Goal: Obtain resource: Download file/media

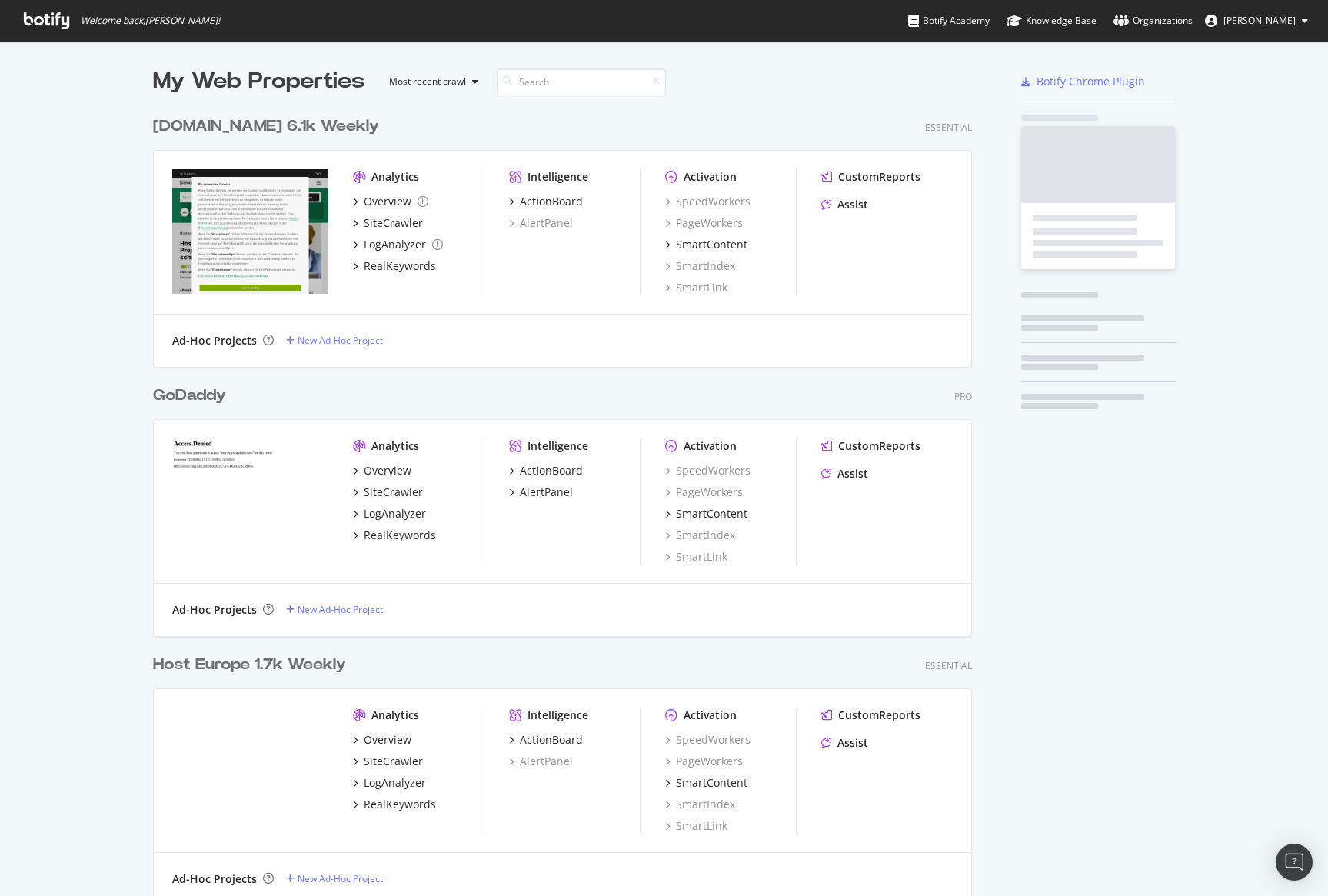
scroll to position [1098, 831]
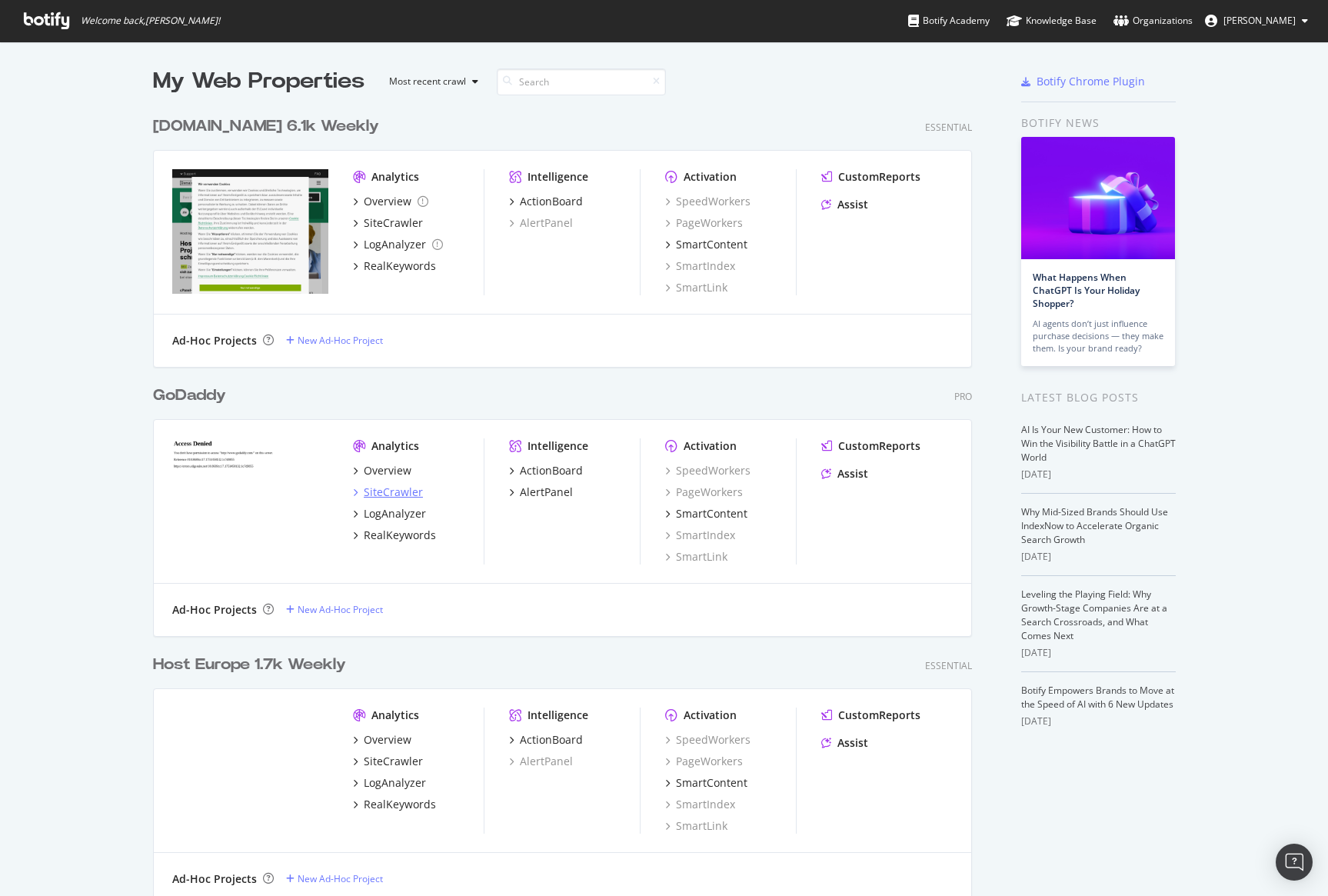
click at [407, 494] on div "SiteCrawler" at bounding box center [393, 492] width 59 height 15
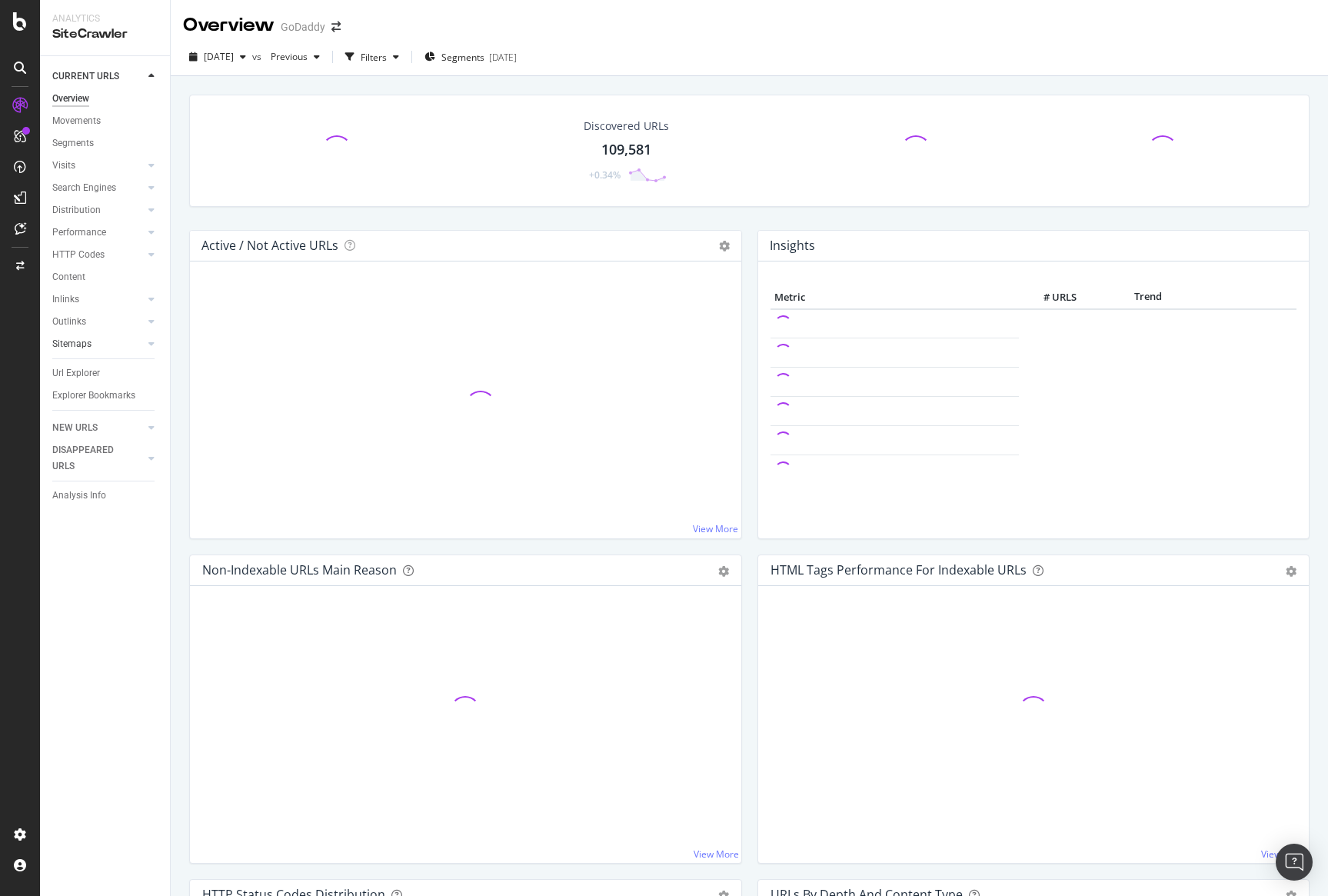
click at [117, 345] on link "Sitemaps" at bounding box center [99, 343] width 92 height 16
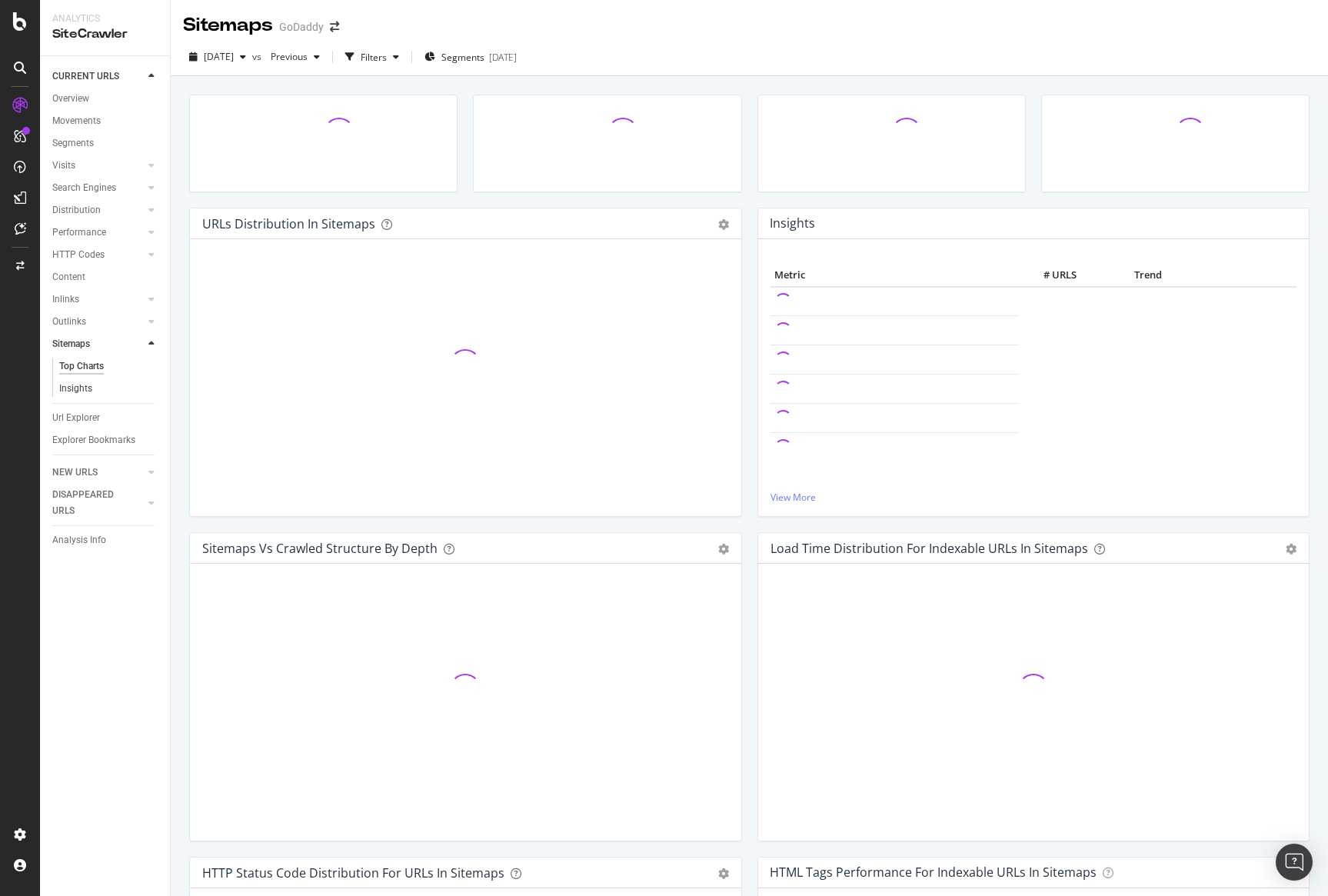
click at [100, 396] on link "Insights" at bounding box center [109, 388] width 100 height 16
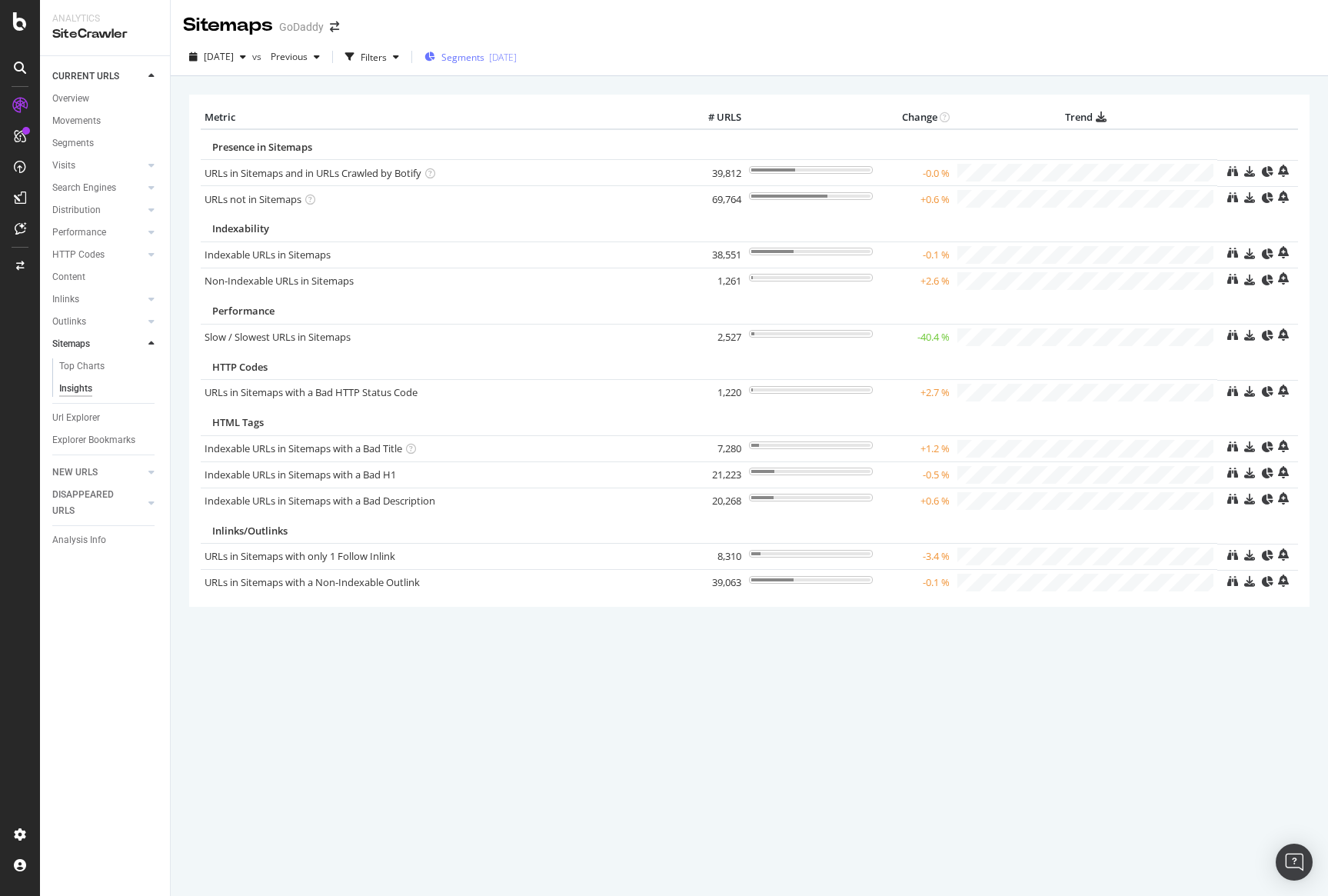
click at [499, 66] on div "Segments 2025-08-07" at bounding box center [470, 57] width 93 height 23
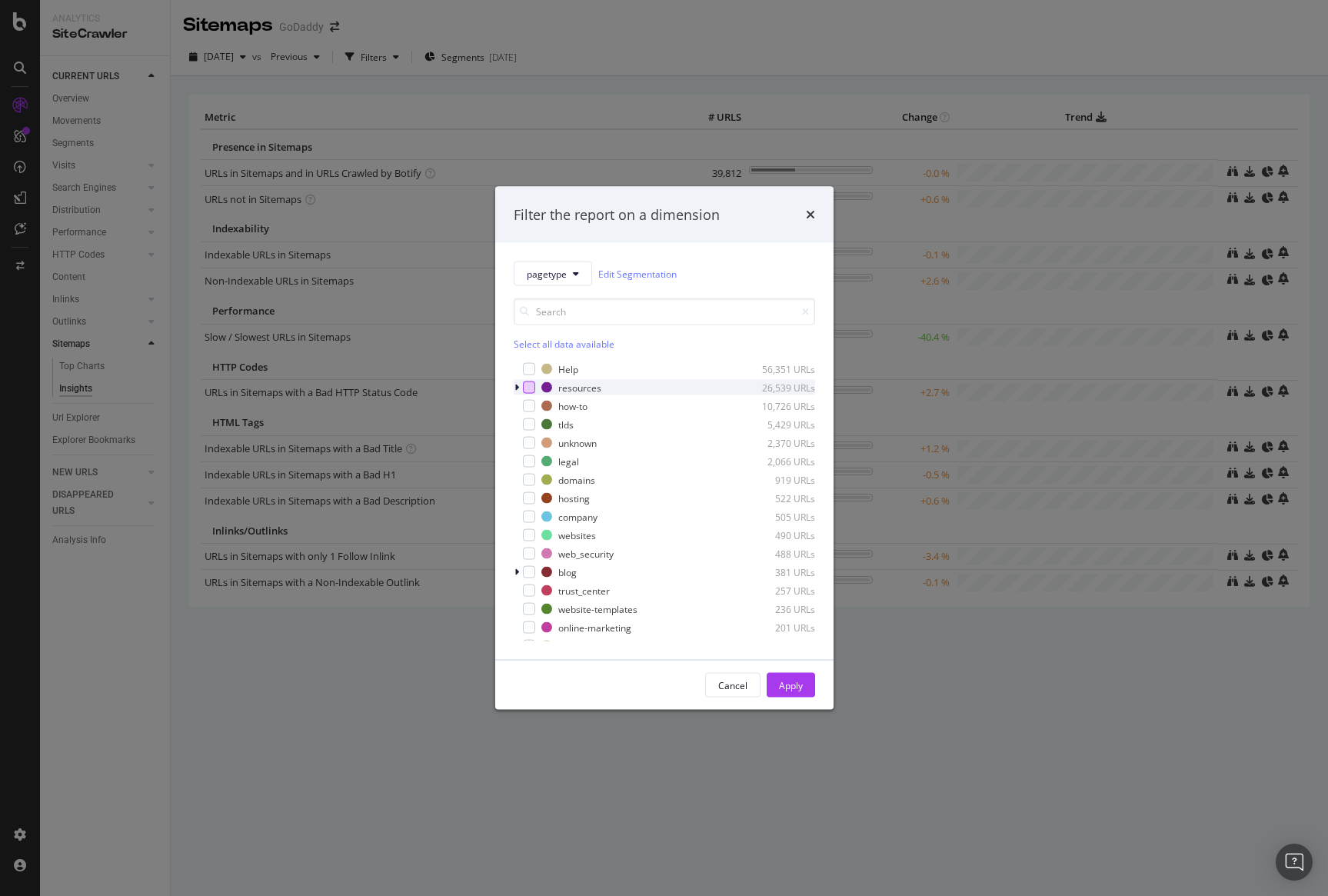
click at [526, 389] on div "modal" at bounding box center [529, 387] width 13 height 13
click at [784, 689] on div "Apply" at bounding box center [791, 685] width 24 height 13
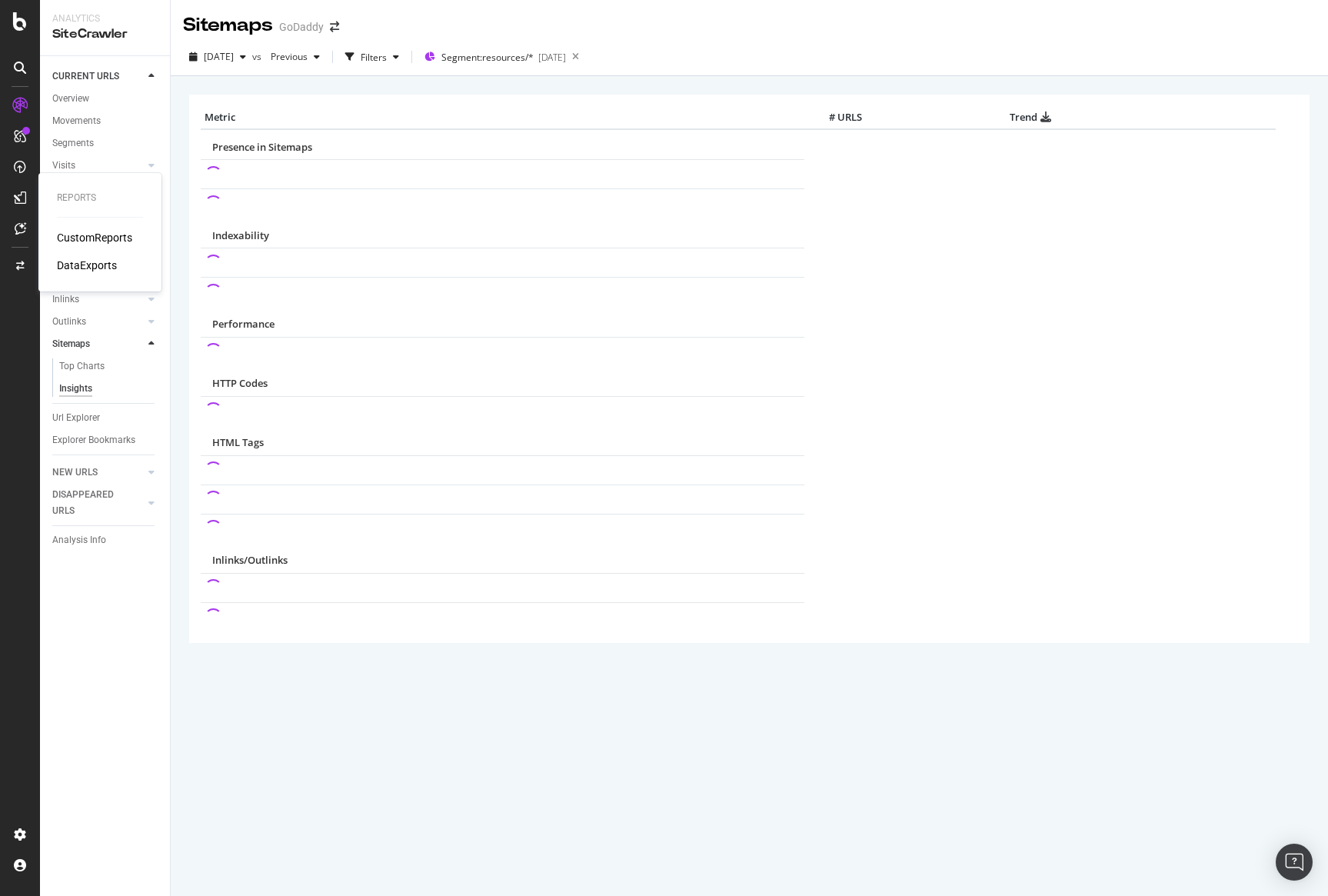
click at [94, 258] on div "DataExports" at bounding box center [87, 266] width 60 height 15
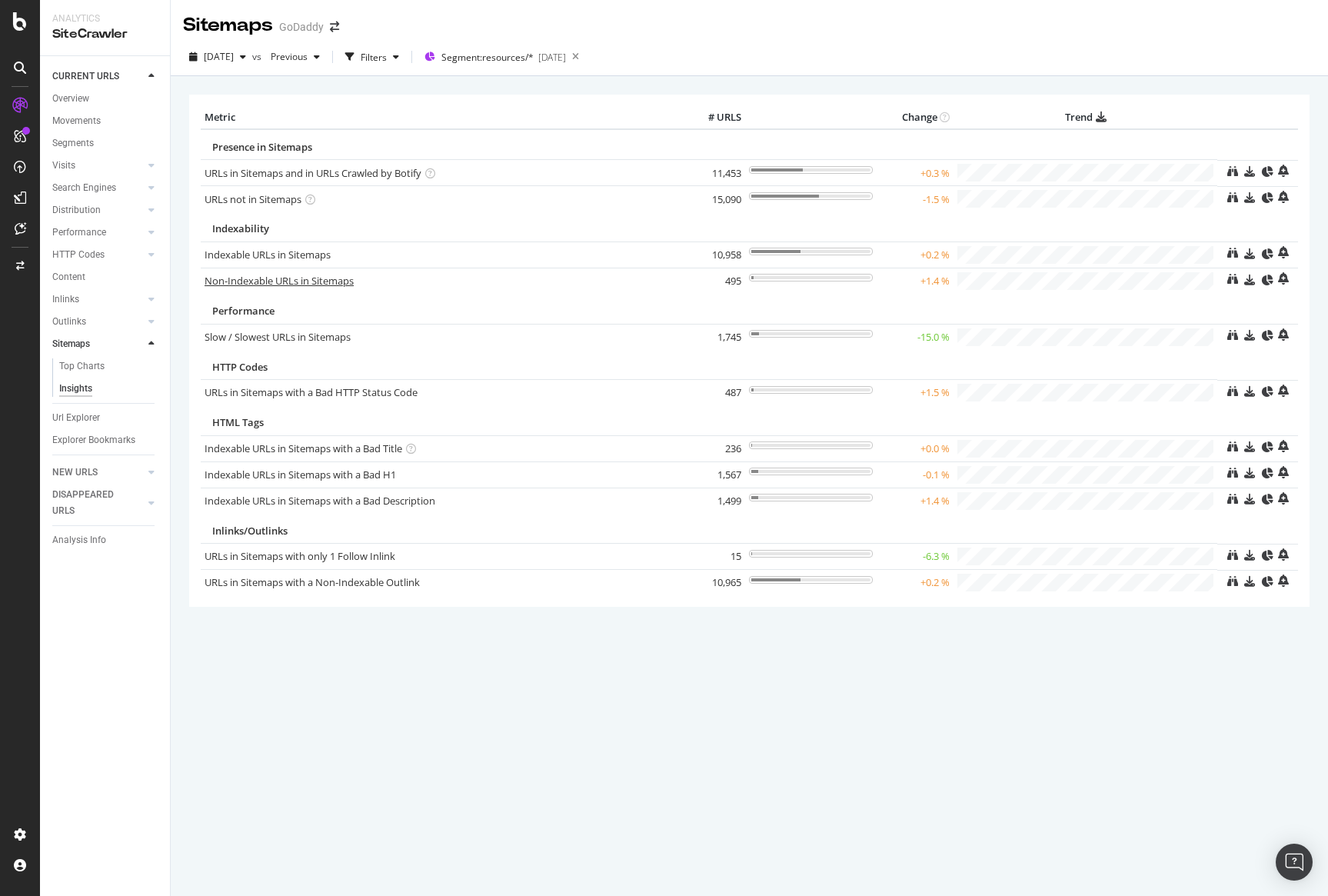
drag, startPoint x: 316, startPoint y: 279, endPoint x: 433, endPoint y: 332, distance: 128.4
click at [316, 279] on link "Non-Indexable URLs in Sitemaps" at bounding box center [279, 281] width 150 height 14
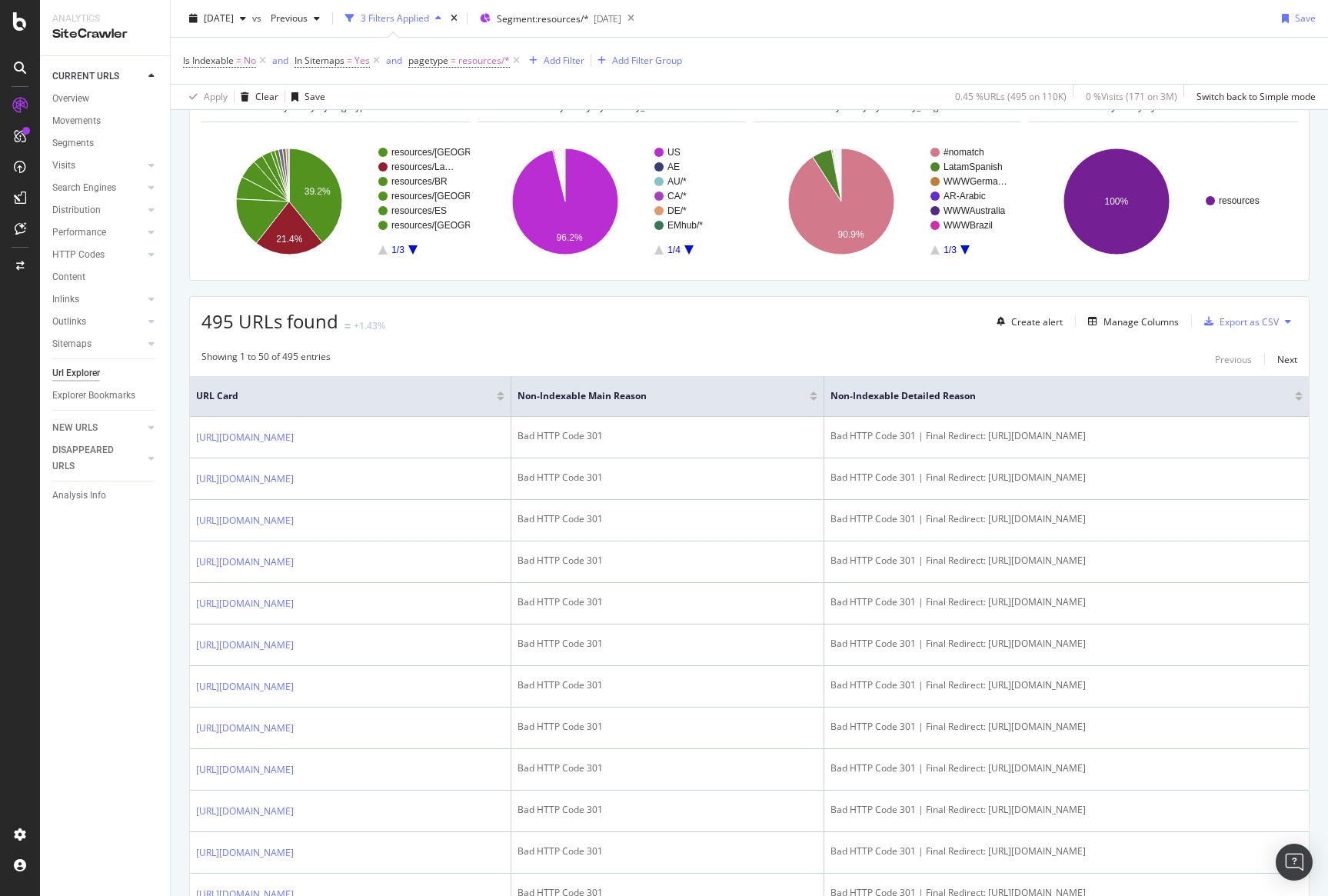
scroll to position [114, 0]
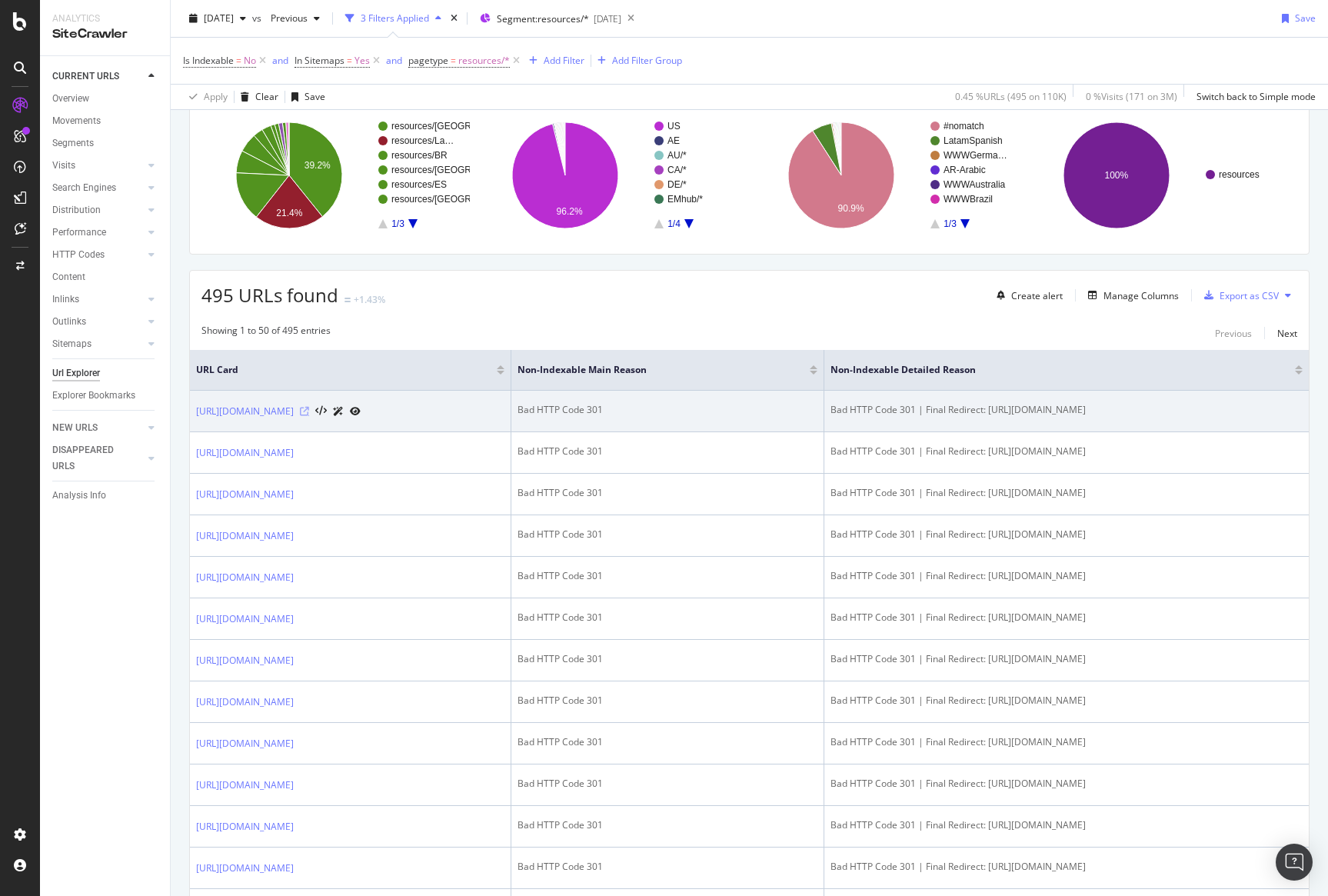
click at [309, 411] on icon at bounding box center [304, 411] width 9 height 9
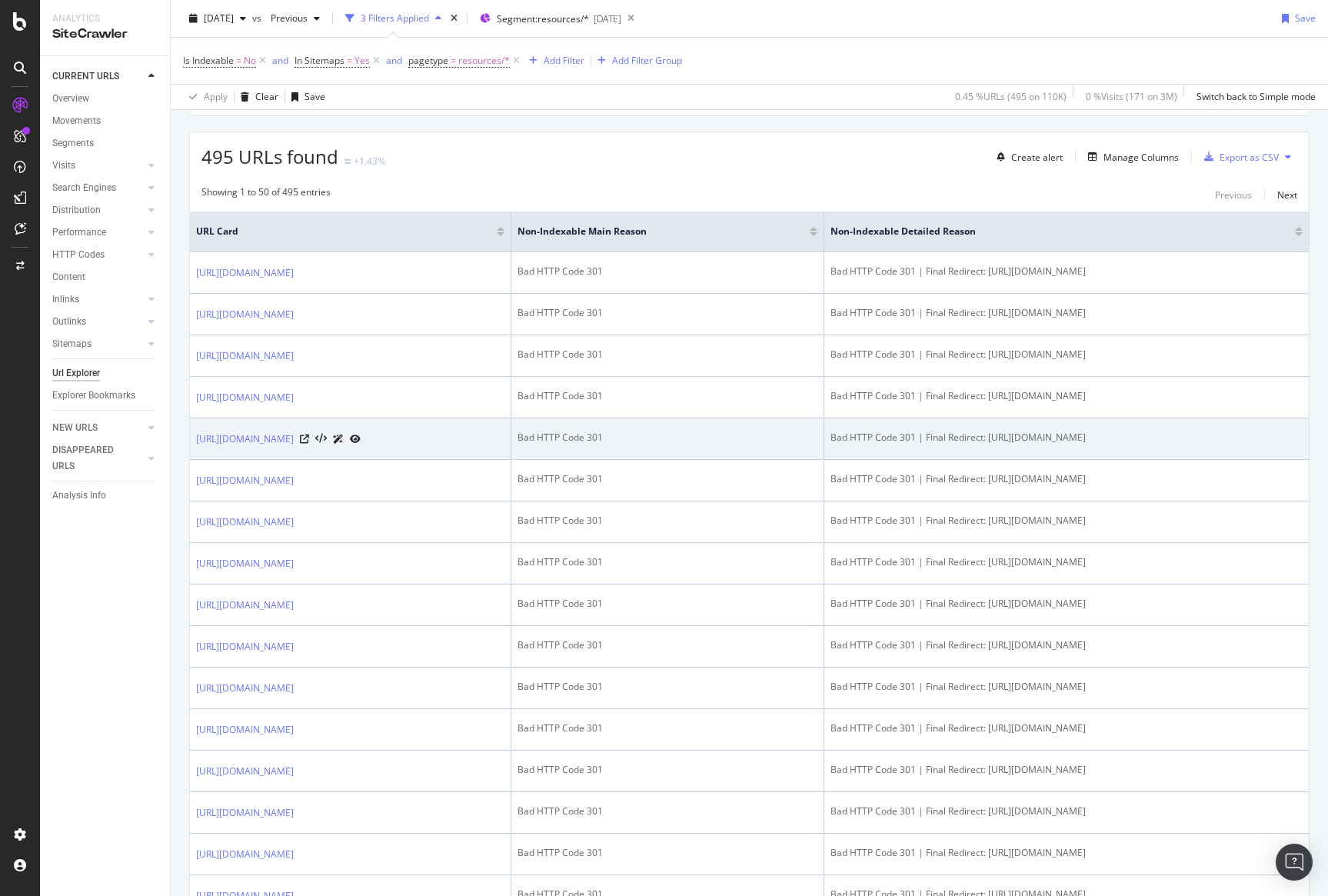
scroll to position [255, 0]
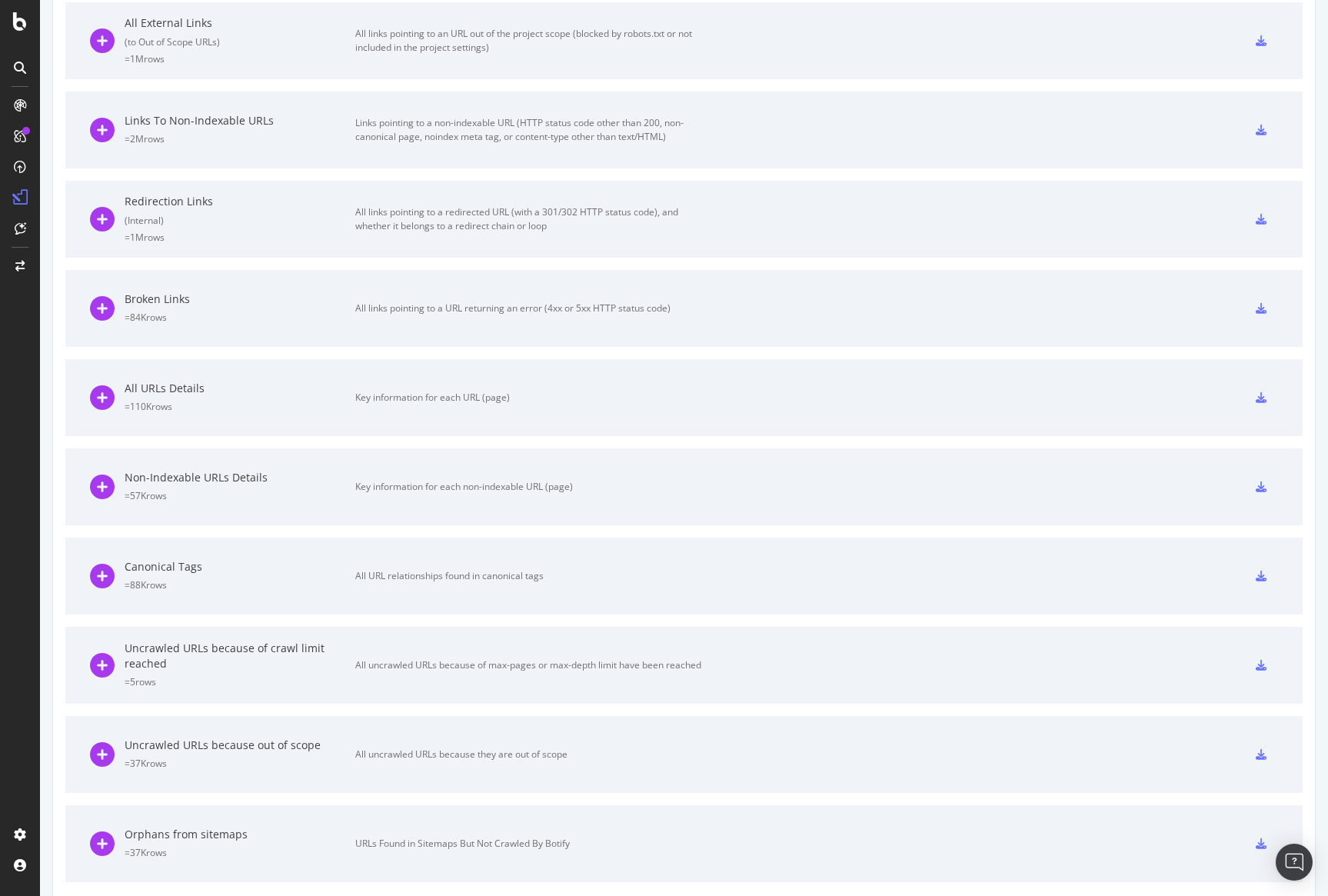
scroll to position [634, 0]
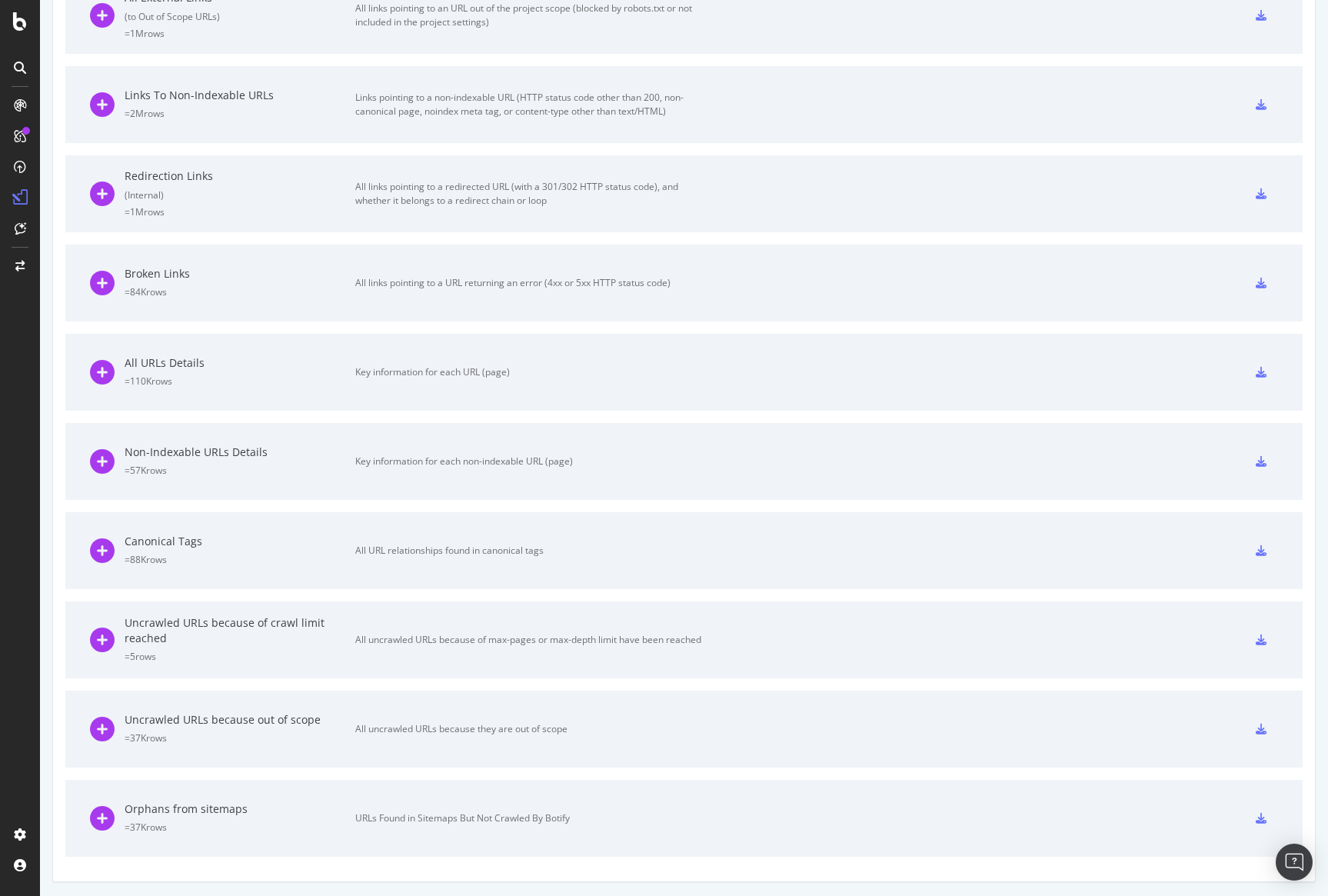
click at [521, 820] on div "URLs Found in Sitemaps But Not Crawled By Botify" at bounding box center [528, 818] width 346 height 14
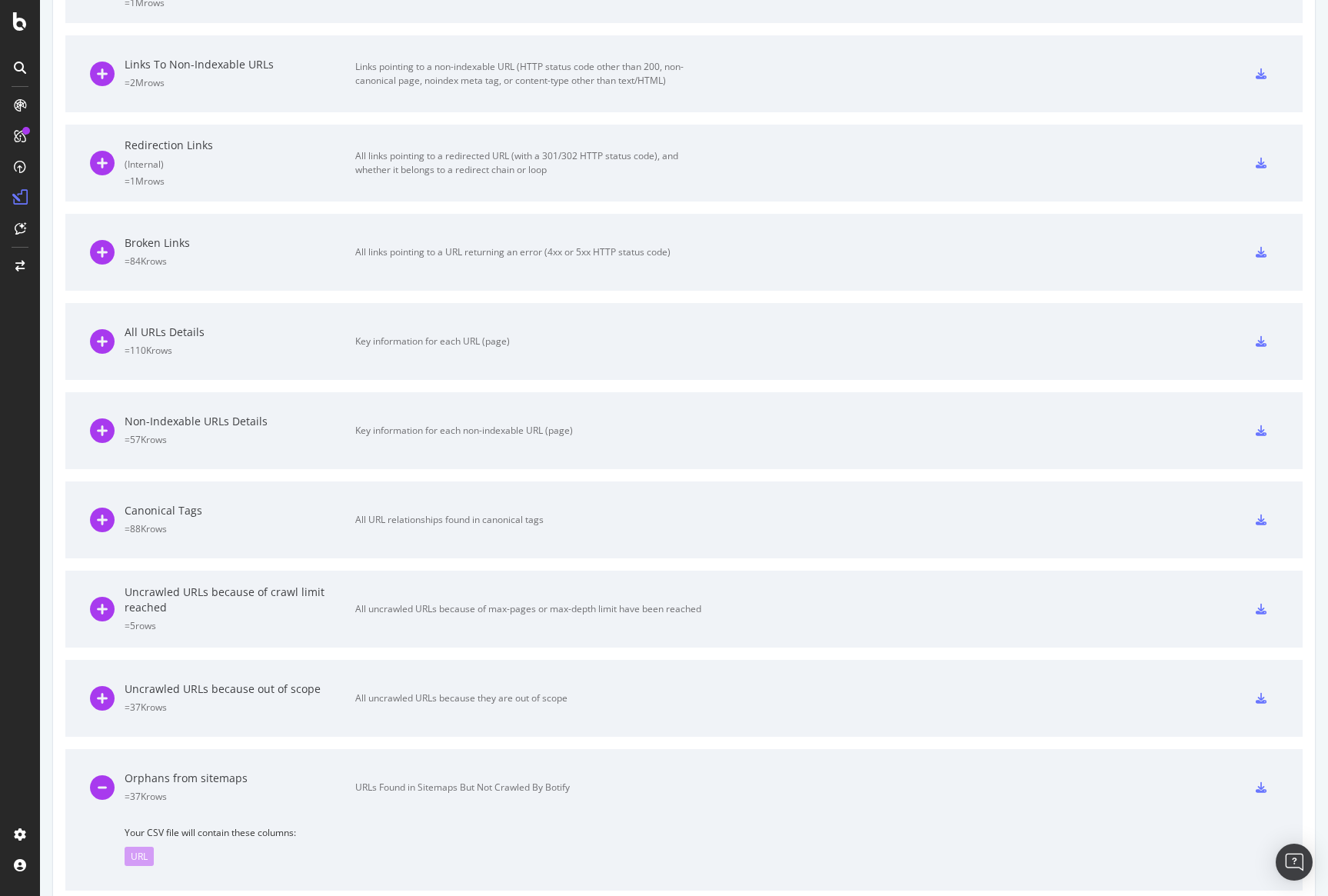
scroll to position [699, 0]
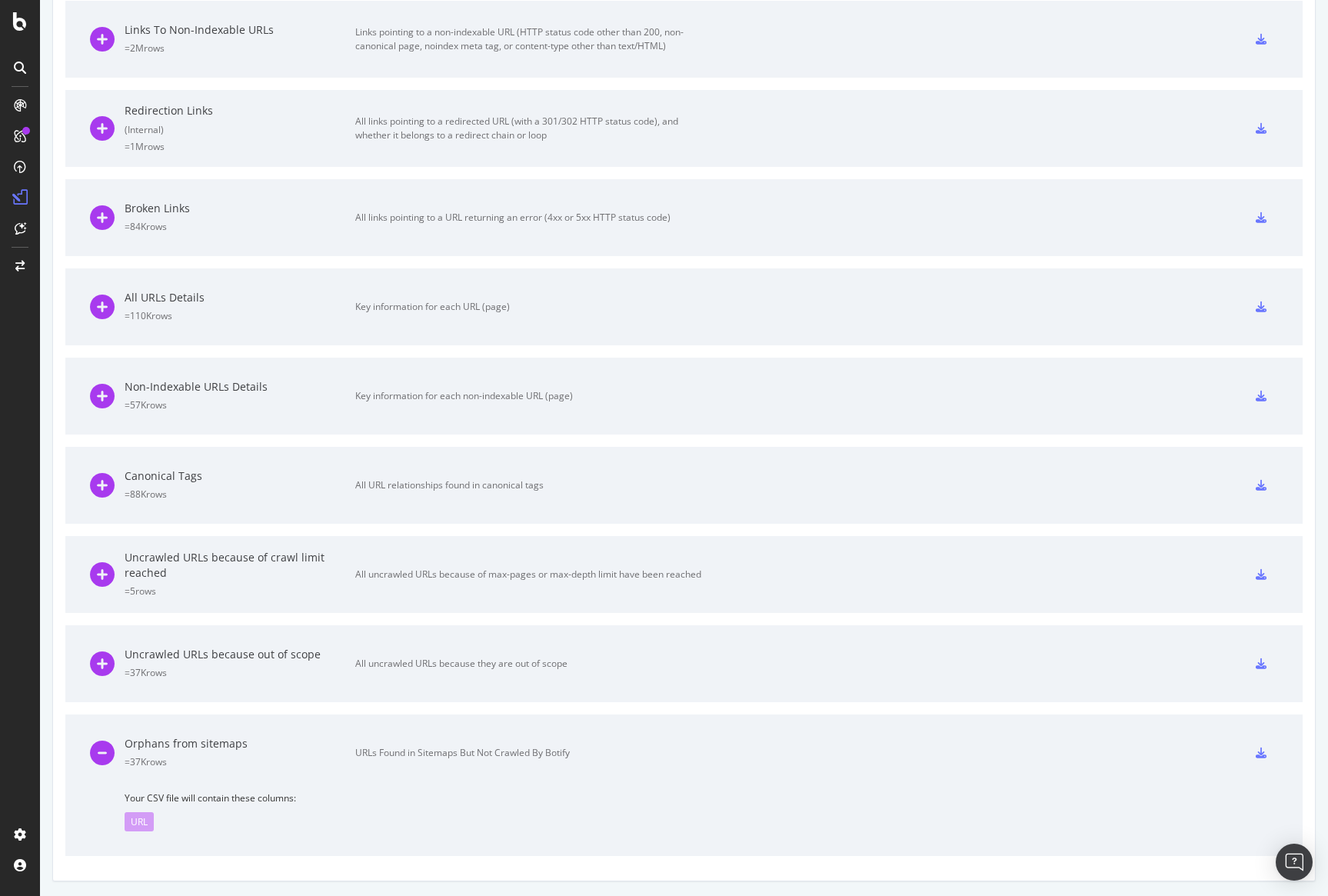
click at [1260, 750] on icon at bounding box center [1261, 752] width 11 height 11
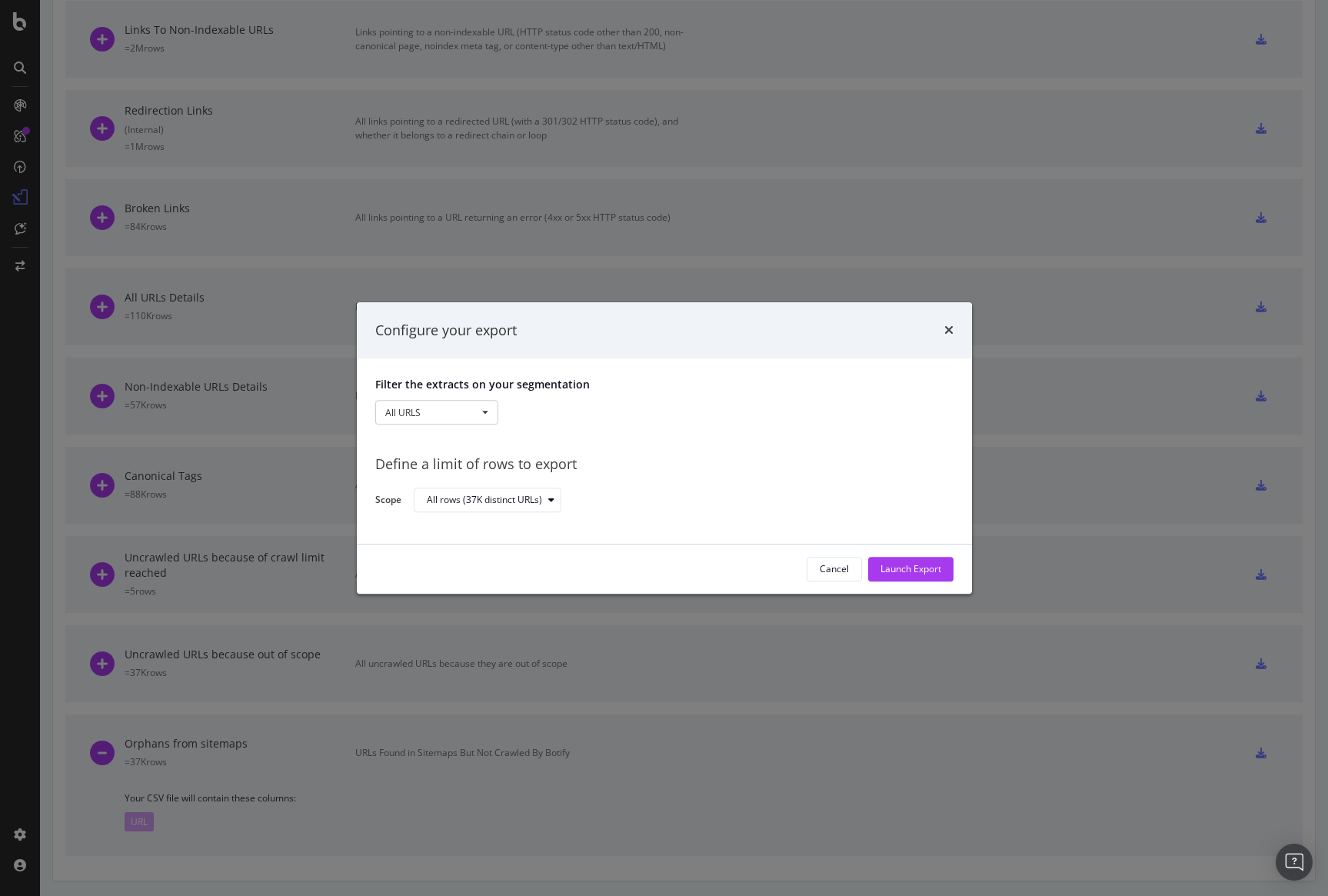
drag, startPoint x: 926, startPoint y: 572, endPoint x: 970, endPoint y: 608, distance: 56.9
click at [926, 572] on div "Launch Export" at bounding box center [910, 569] width 61 height 13
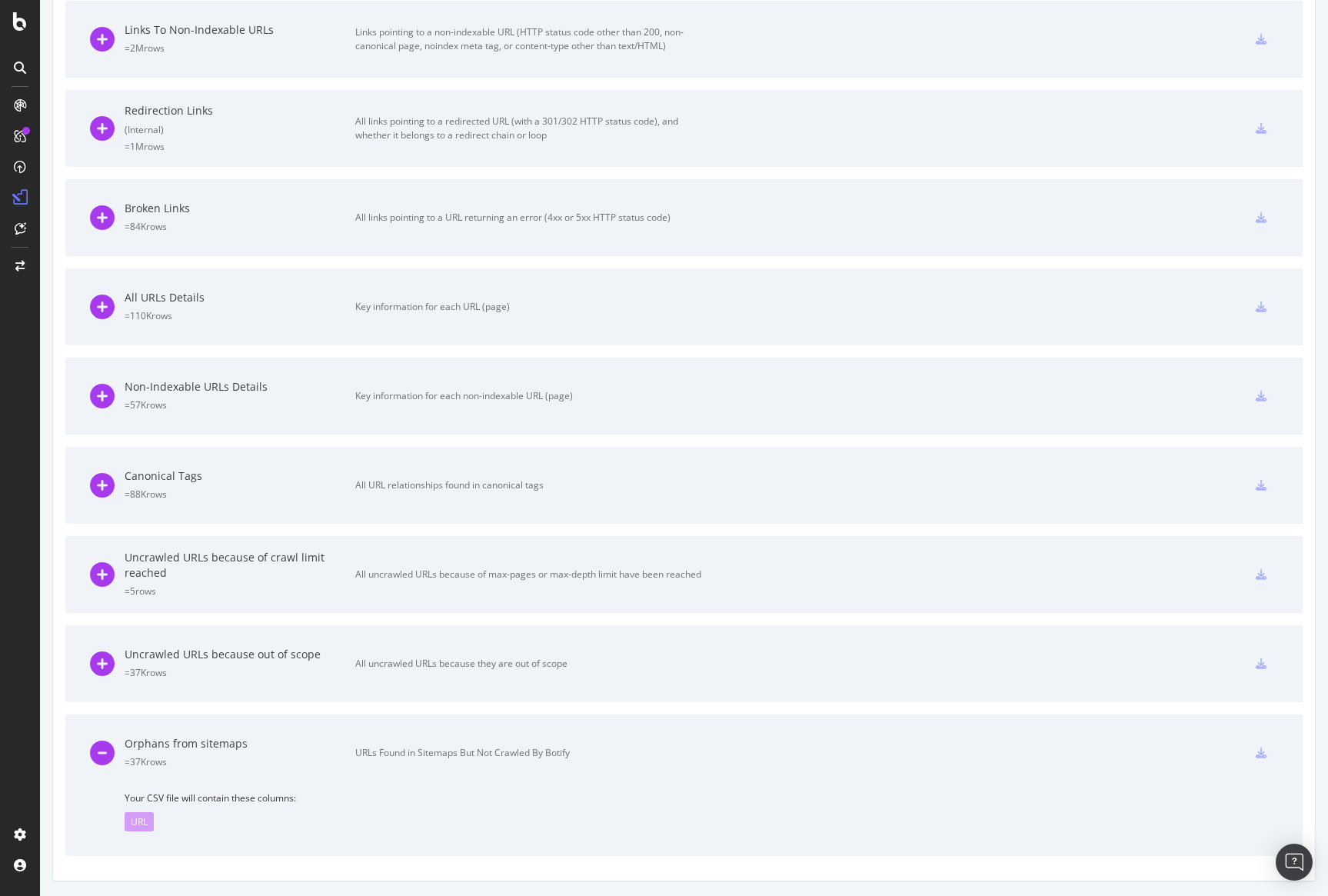
scroll to position [0, 0]
